Goal: Task Accomplishment & Management: Manage account settings

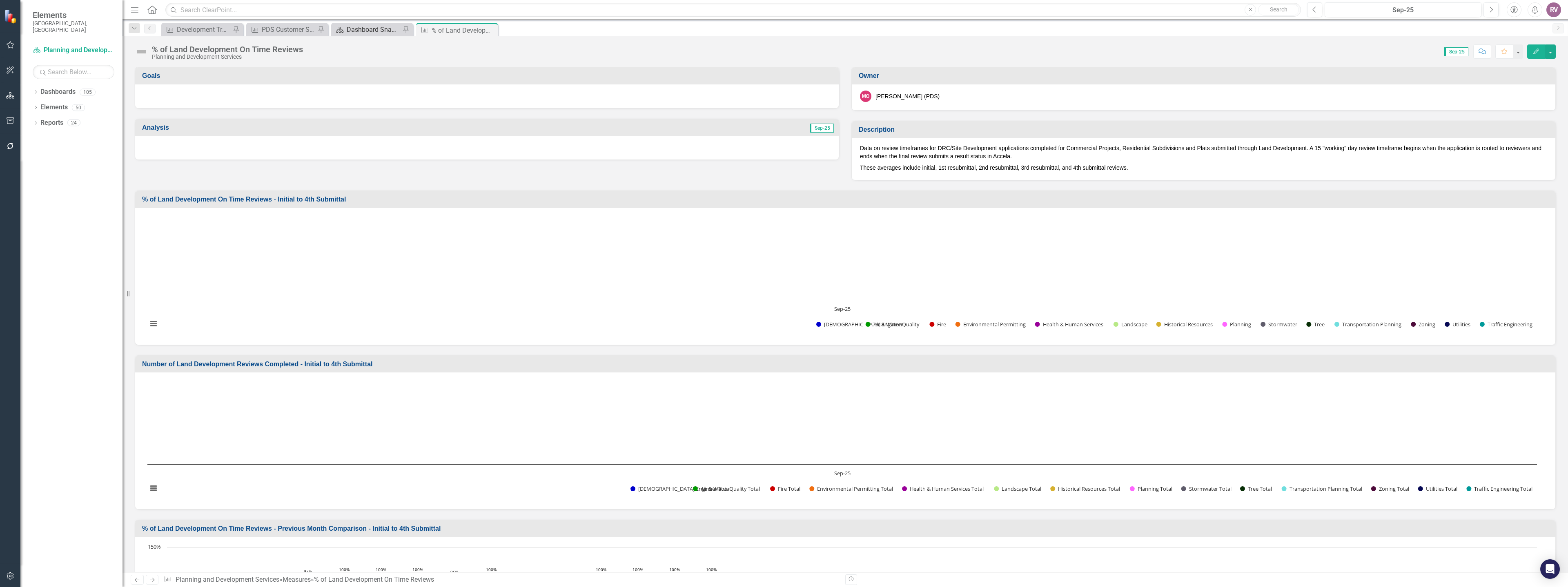
click at [375, 32] on div "Dashboard Snapshot" at bounding box center [374, 29] width 54 height 10
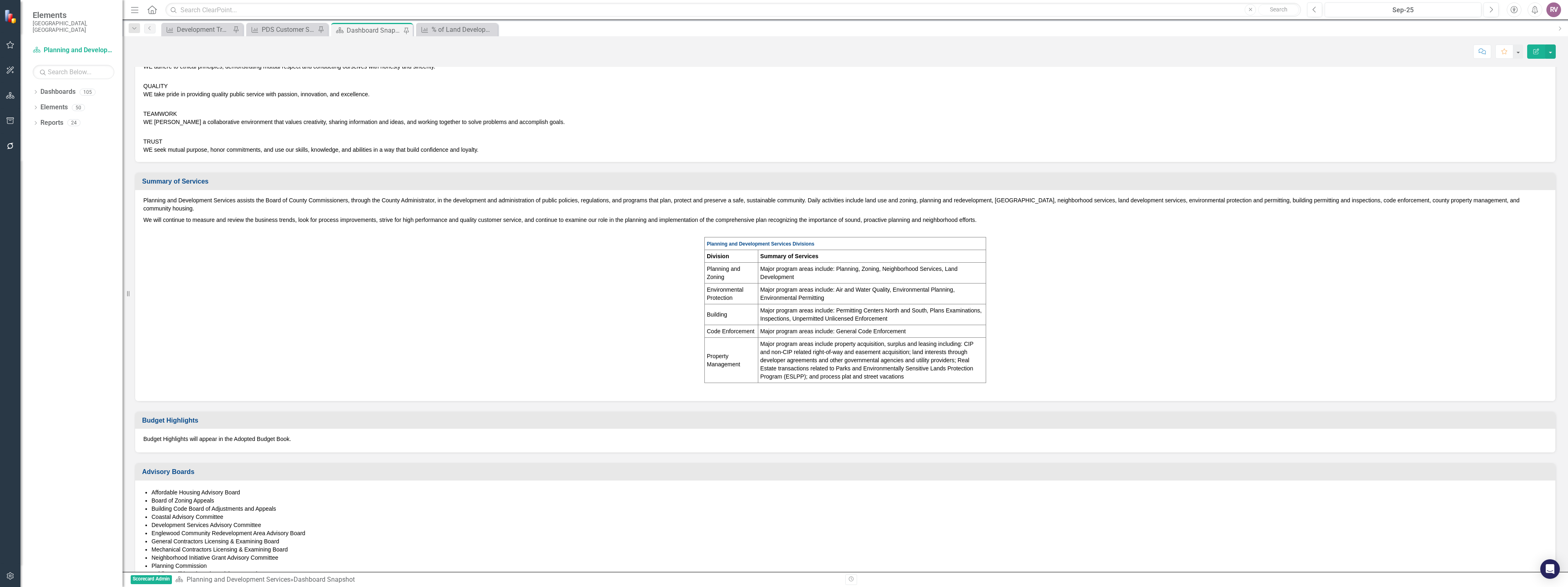
scroll to position [245, 0]
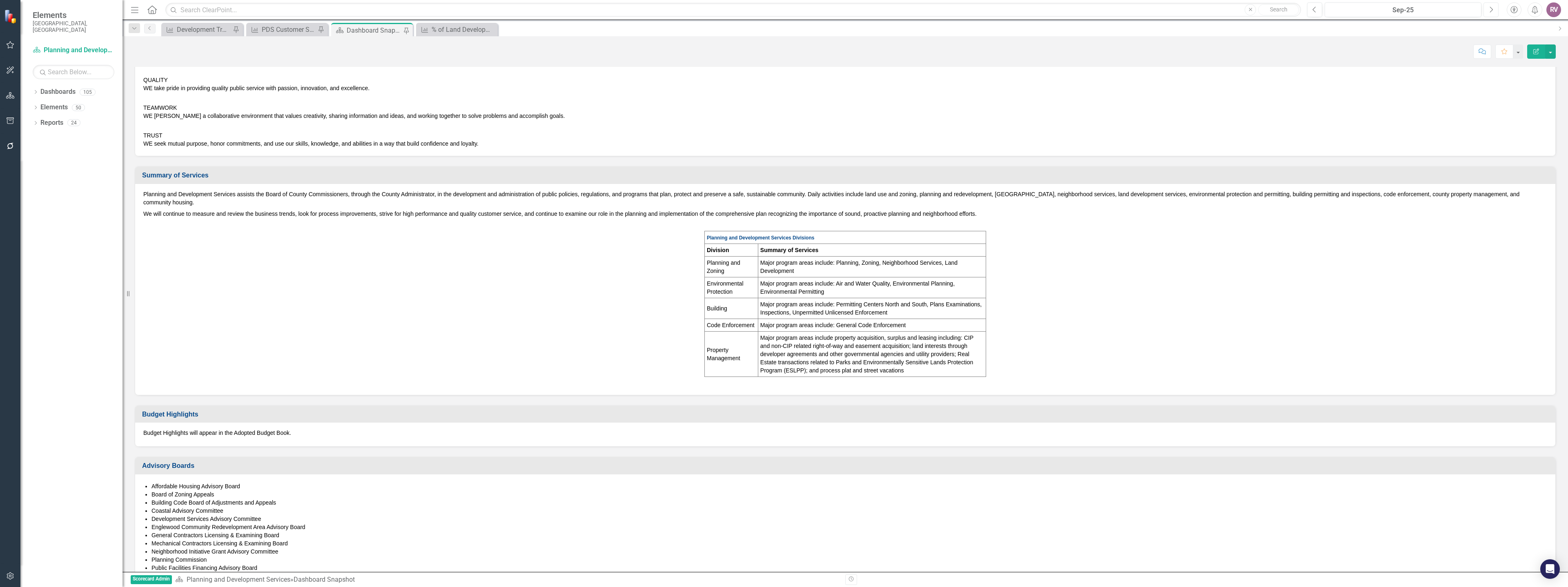
click at [1491, 7] on icon "Next" at bounding box center [1491, 10] width 4 height 7
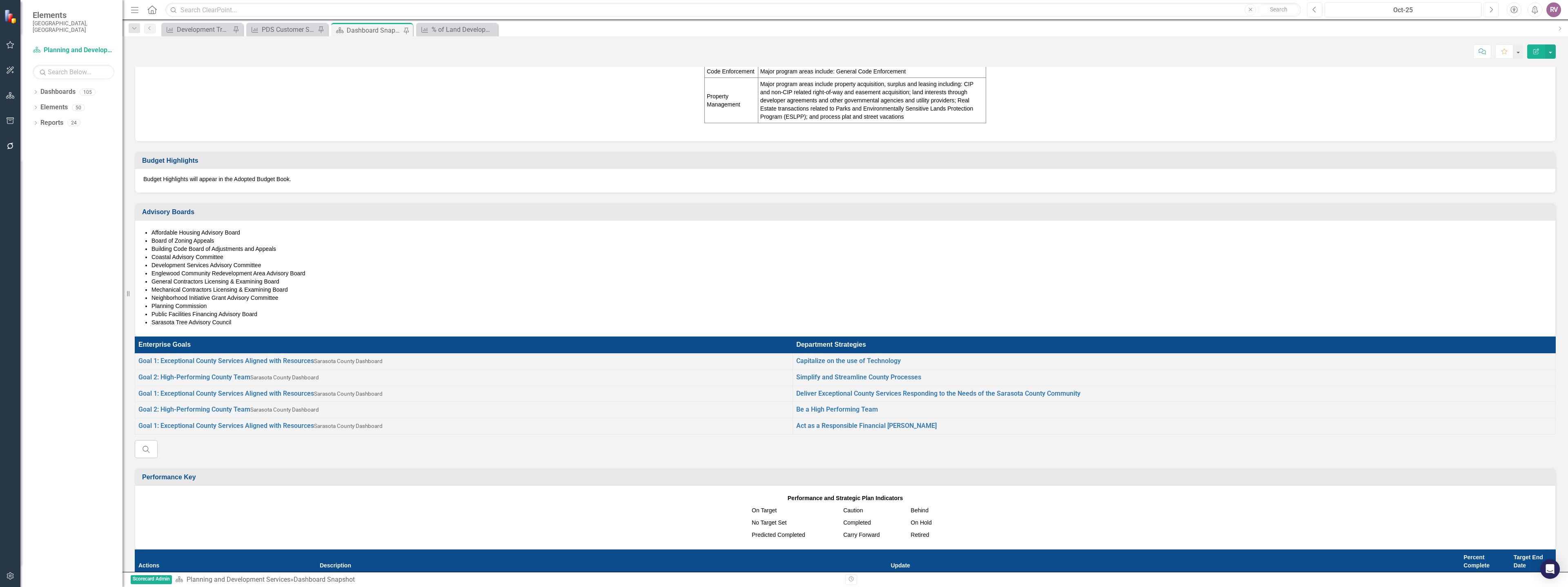
scroll to position [449, 0]
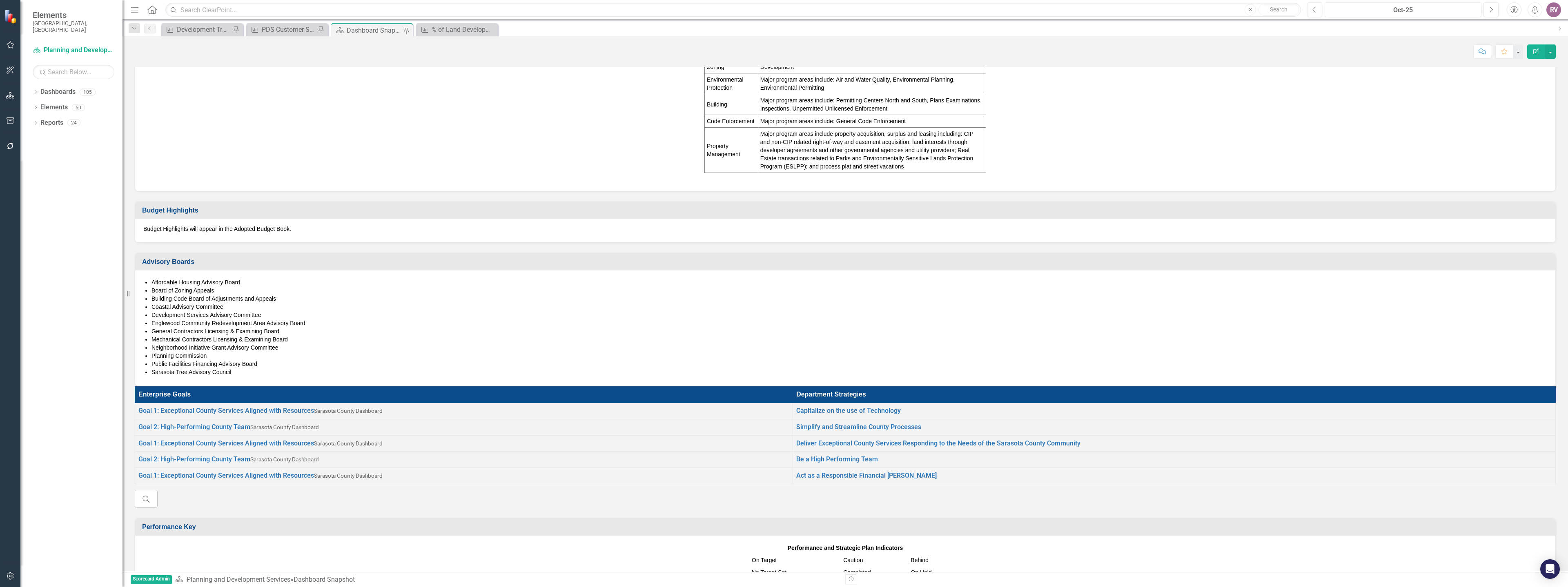
click at [303, 242] on div "Budget Highlights will appear in the Adopted Budget Book." at bounding box center [845, 231] width 1420 height 24
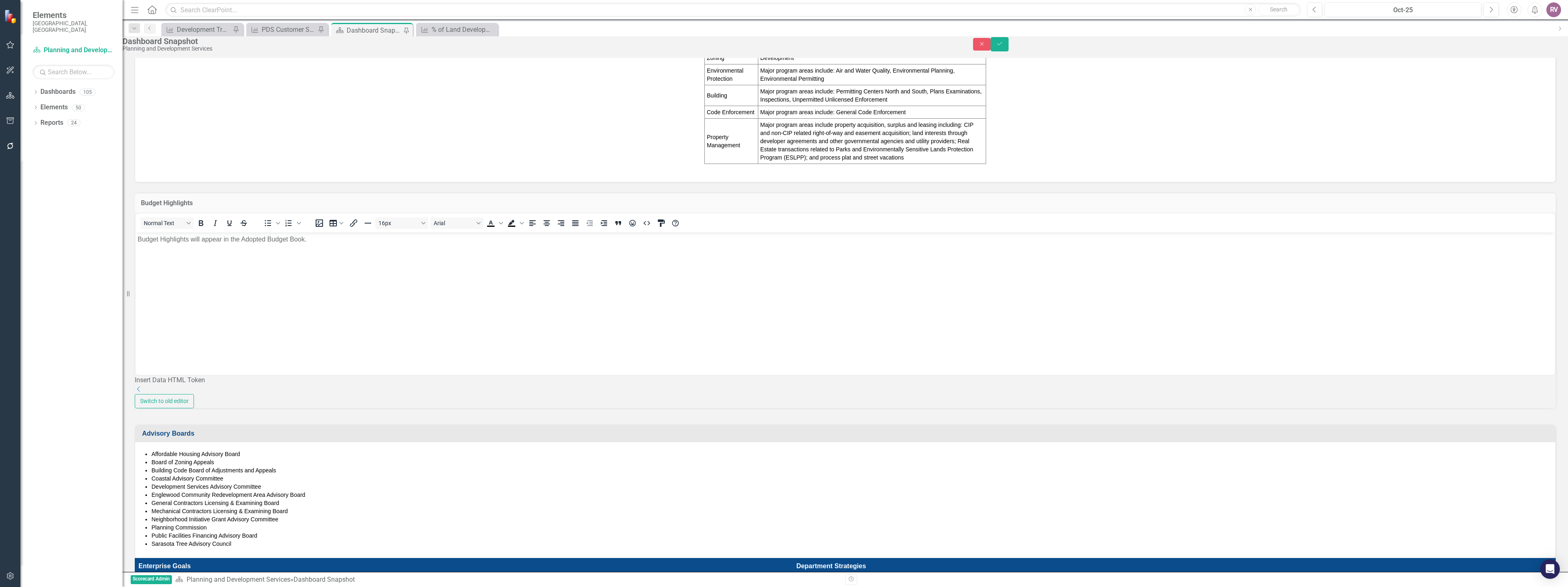
scroll to position [0, 0]
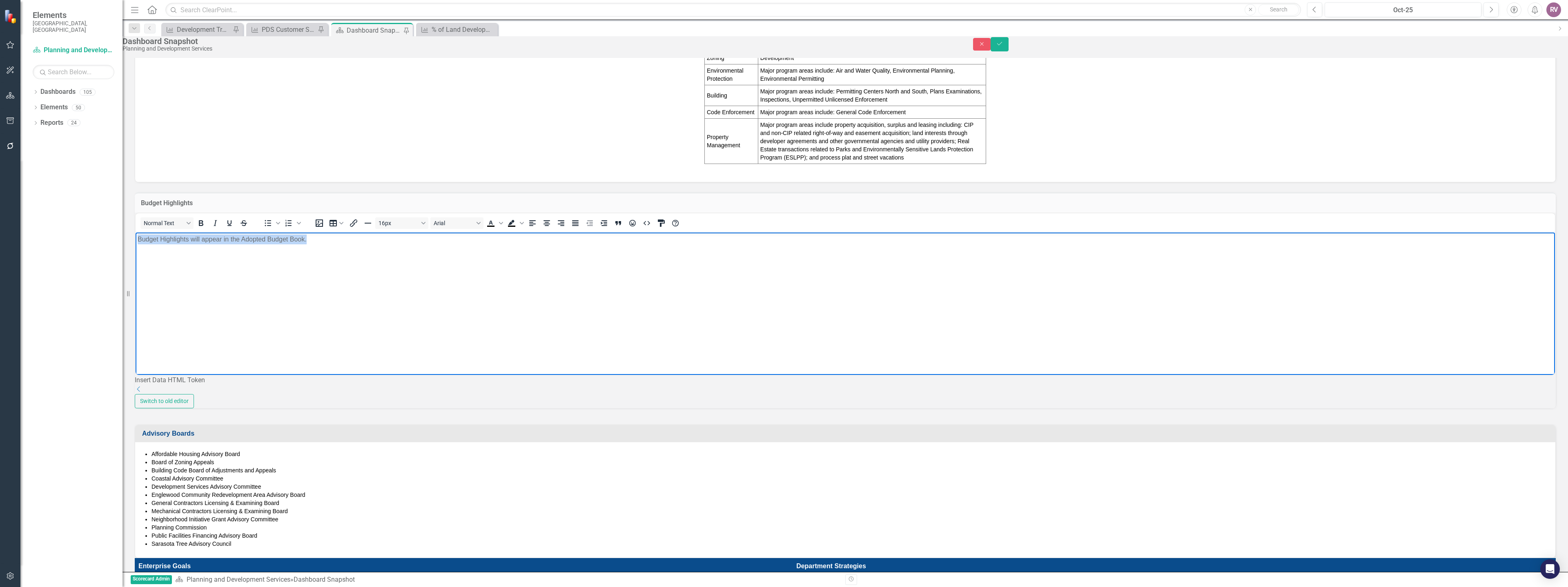
drag, startPoint x: 321, startPoint y: 241, endPoint x: 132, endPoint y: 235, distance: 189.1
click at [136, 235] on html "Budget Highlights will appear in the Adopted Budget Book." at bounding box center [845, 293] width 1419 height 122
click at [222, 278] on body "Rich Text Area. Press ALT-0 for help." at bounding box center [845, 293] width 1419 height 122
click at [324, 243] on p "The total department operating budget increased by" at bounding box center [845, 239] width 1415 height 10
click at [377, 256] on body "The total department operating budget increased by $9,022,011 or 21.5%" at bounding box center [845, 293] width 1419 height 122
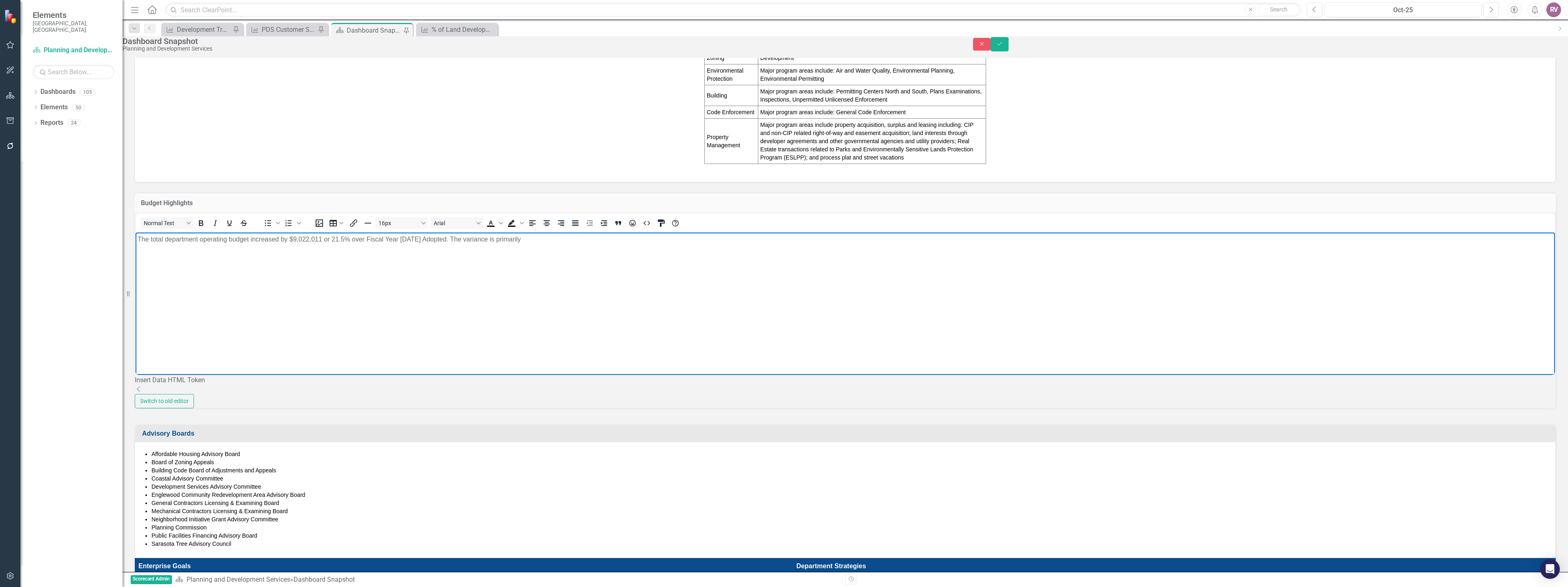
click at [373, 238] on p "The total department operating budget increased by $9,022,011 or 21.5% over Fis…" at bounding box center [845, 239] width 1415 height 10
click at [519, 238] on p "The total department operating budget increased by $9,022,011 or 21.5% over Fis…" at bounding box center [845, 239] width 1415 height 10
click at [554, 237] on p "The total department operating budget increased by $9,022,011 or 21.5% over Fis…" at bounding box center [845, 239] width 1415 height 10
click at [584, 238] on p "The total department operating budget increased by $9,022,011 or 21.5% over Fis…" at bounding box center [845, 239] width 1415 height 10
click at [1009, 52] on button "Save" at bounding box center [999, 44] width 18 height 14
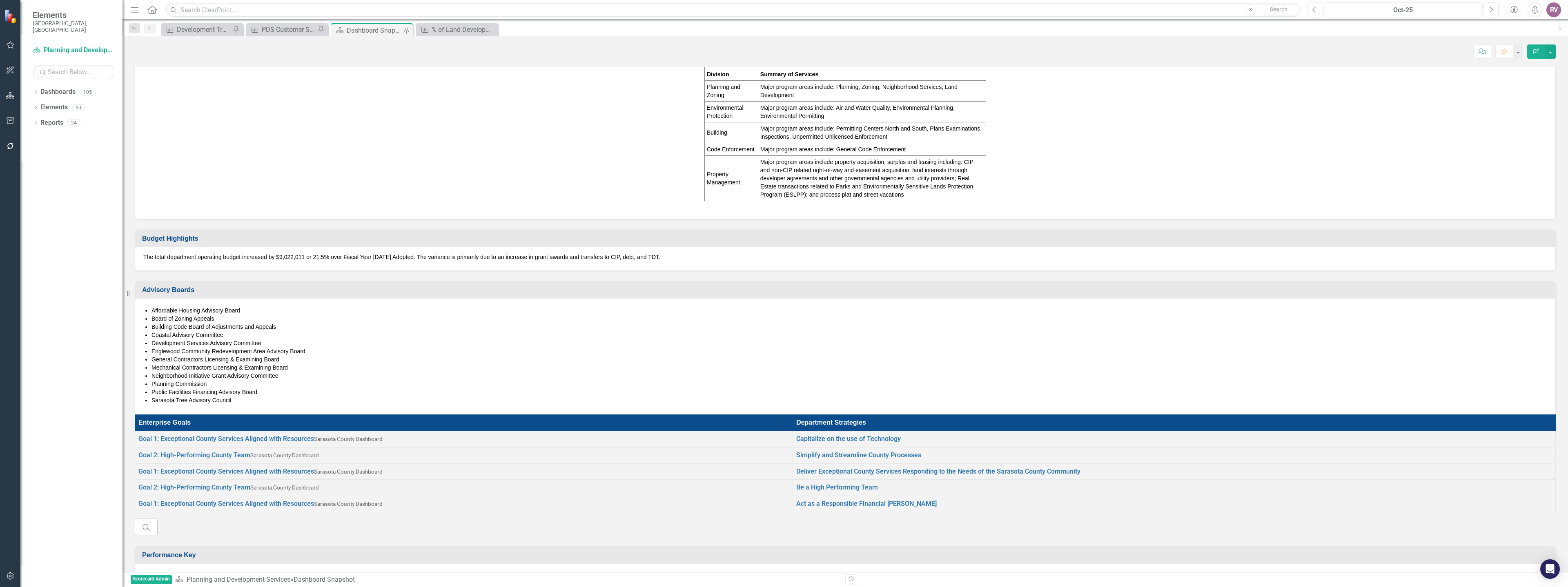
scroll to position [408, 0]
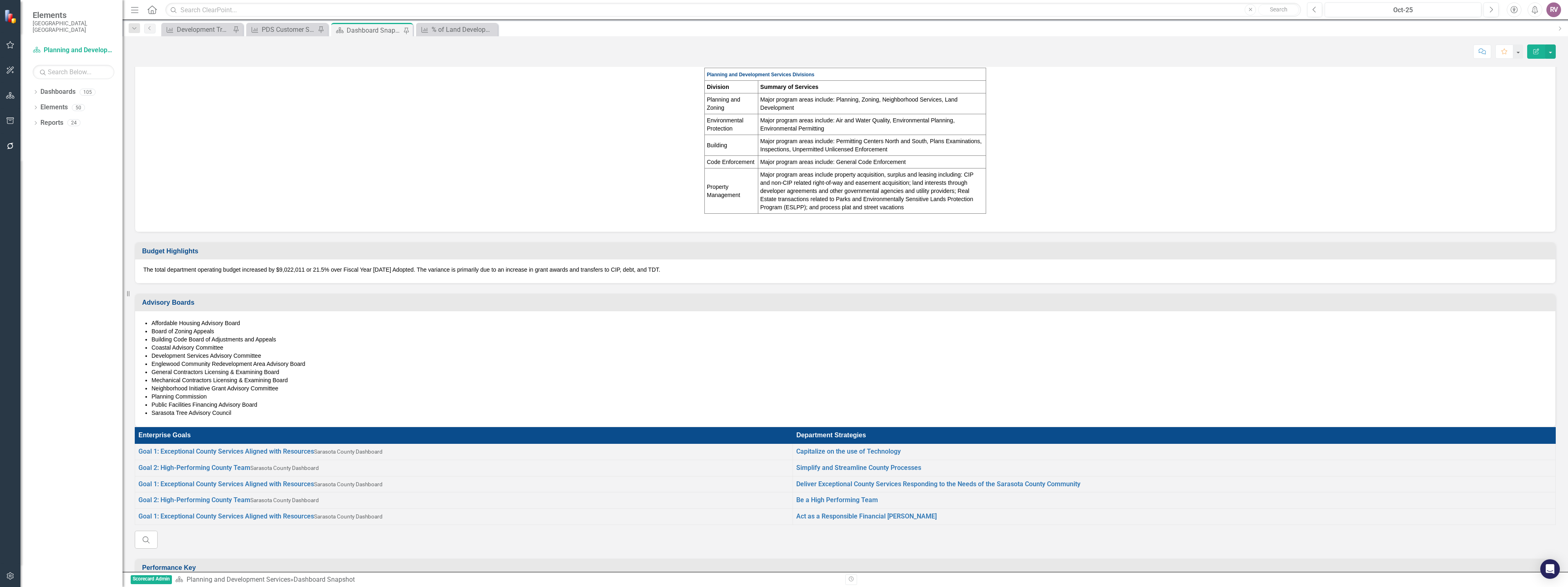
click at [308, 274] on p "The total department operating budget increased by $9,022,011 or 21.5% over Fis…" at bounding box center [845, 269] width 1404 height 8
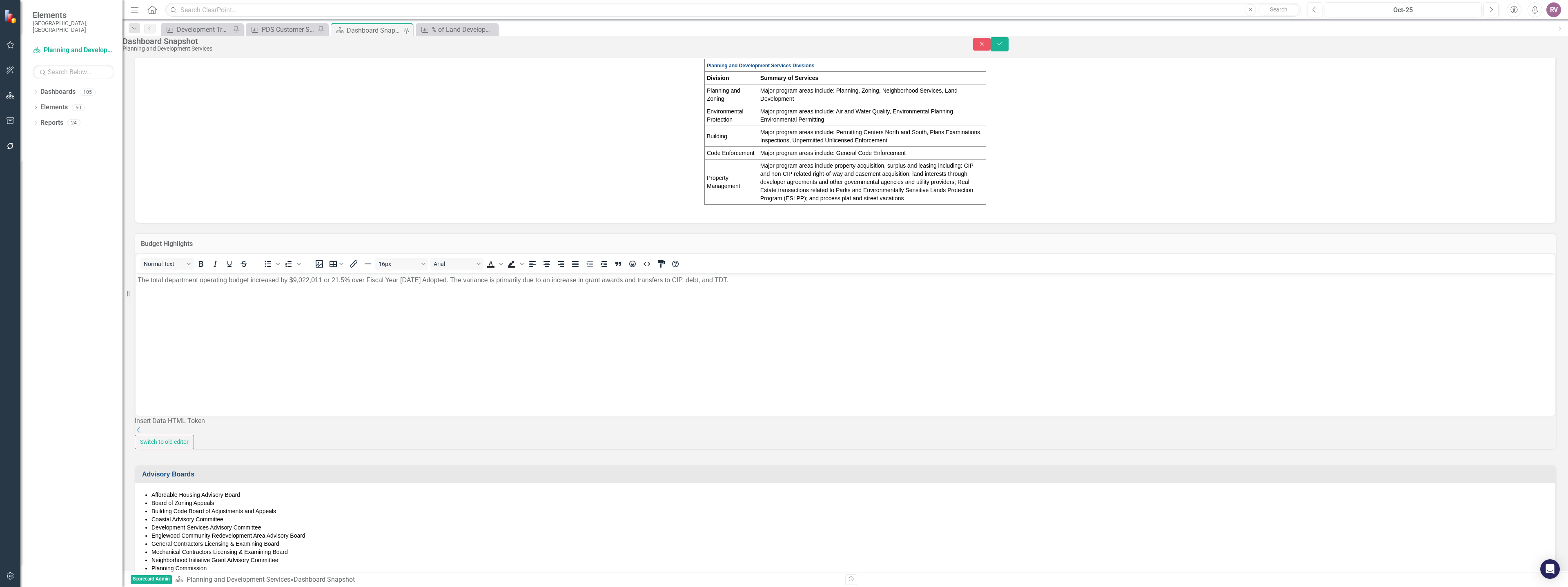
scroll to position [0, 0]
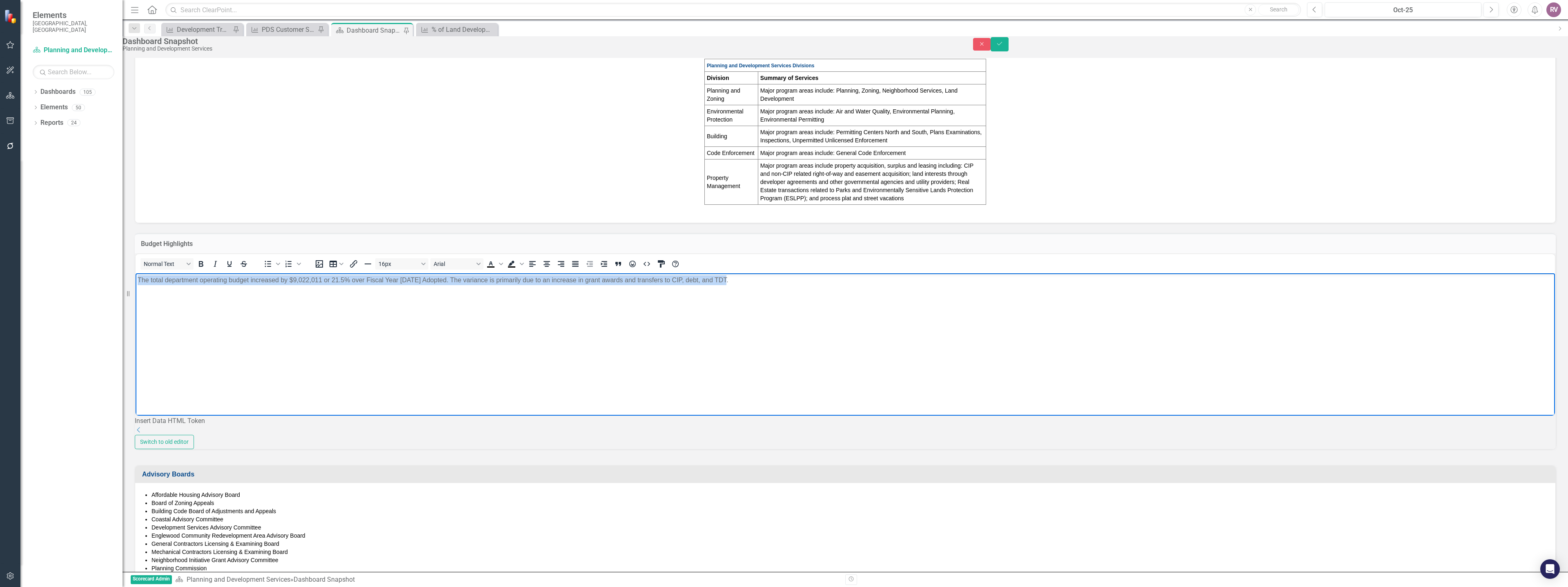
drag, startPoint x: 775, startPoint y: 286, endPoint x: 264, endPoint y: 597, distance: 598.2
click at [136, 281] on html "The total department operating budget increased by $9,022,011 or 21.5% over Fis…" at bounding box center [845, 334] width 1419 height 122
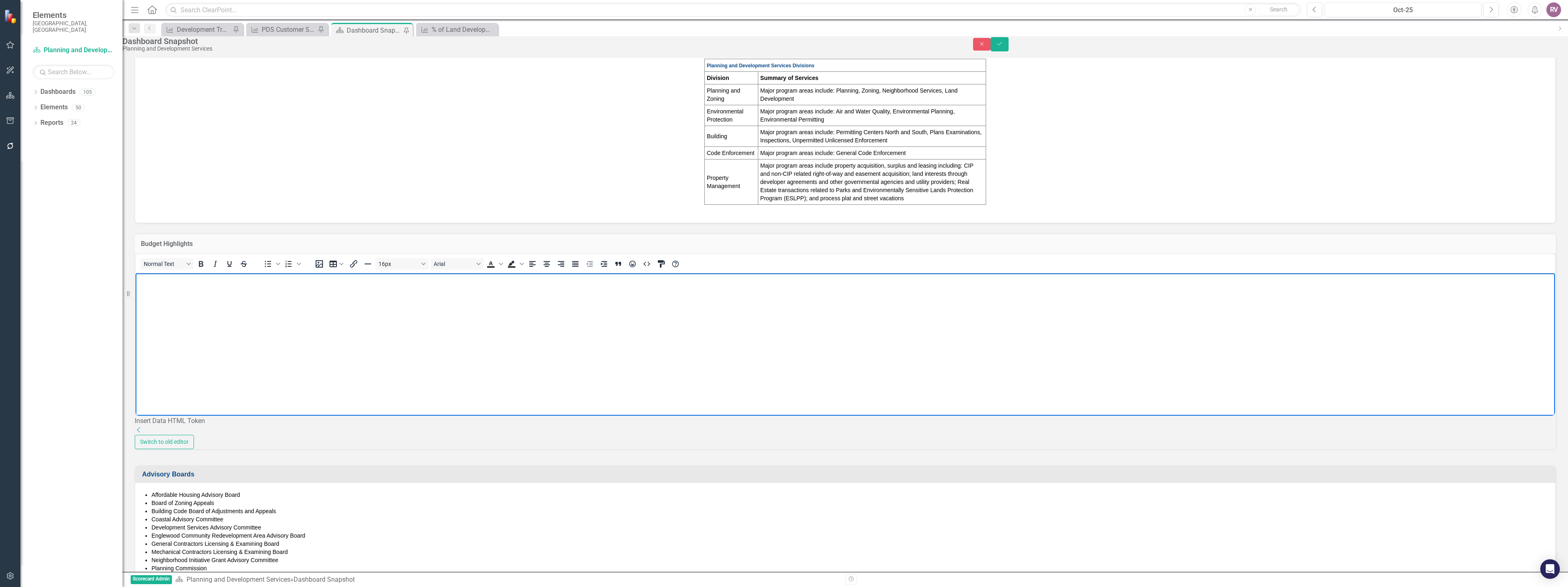
click at [159, 279] on p "Rich Text Area. Press ALT-0 for help." at bounding box center [845, 280] width 1415 height 10
drag, startPoint x: 1536, startPoint y: 53, endPoint x: 1540, endPoint y: 51, distance: 4.5
click at [1536, 52] on div "Close Save" at bounding box center [1271, 44] width 595 height 14
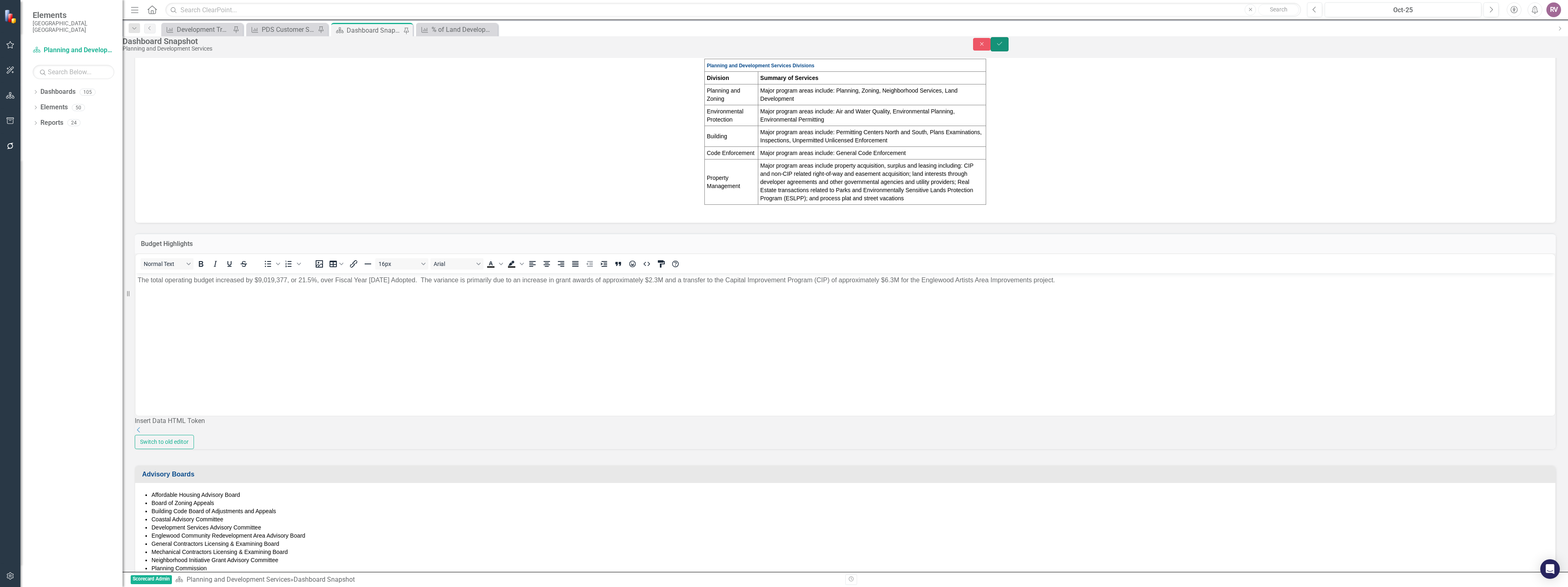
click at [1009, 50] on button "Save" at bounding box center [999, 44] width 18 height 14
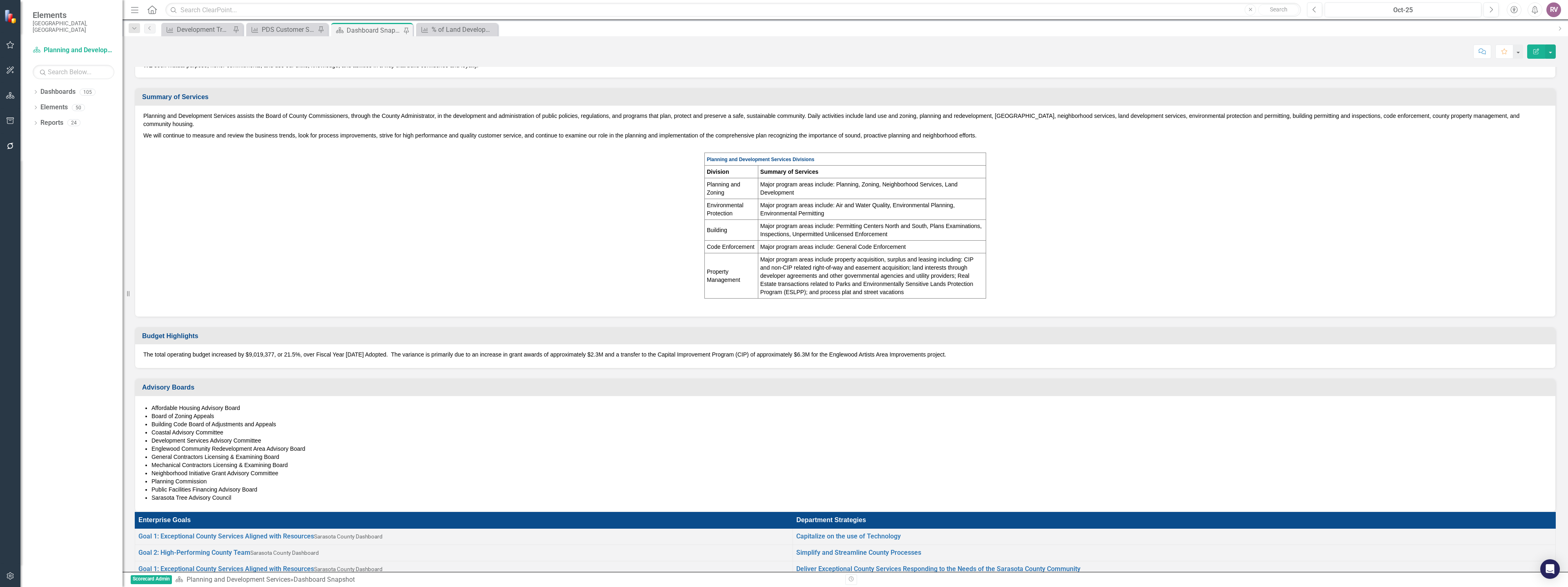
scroll to position [327, 0]
